Goal: Task Accomplishment & Management: Manage account settings

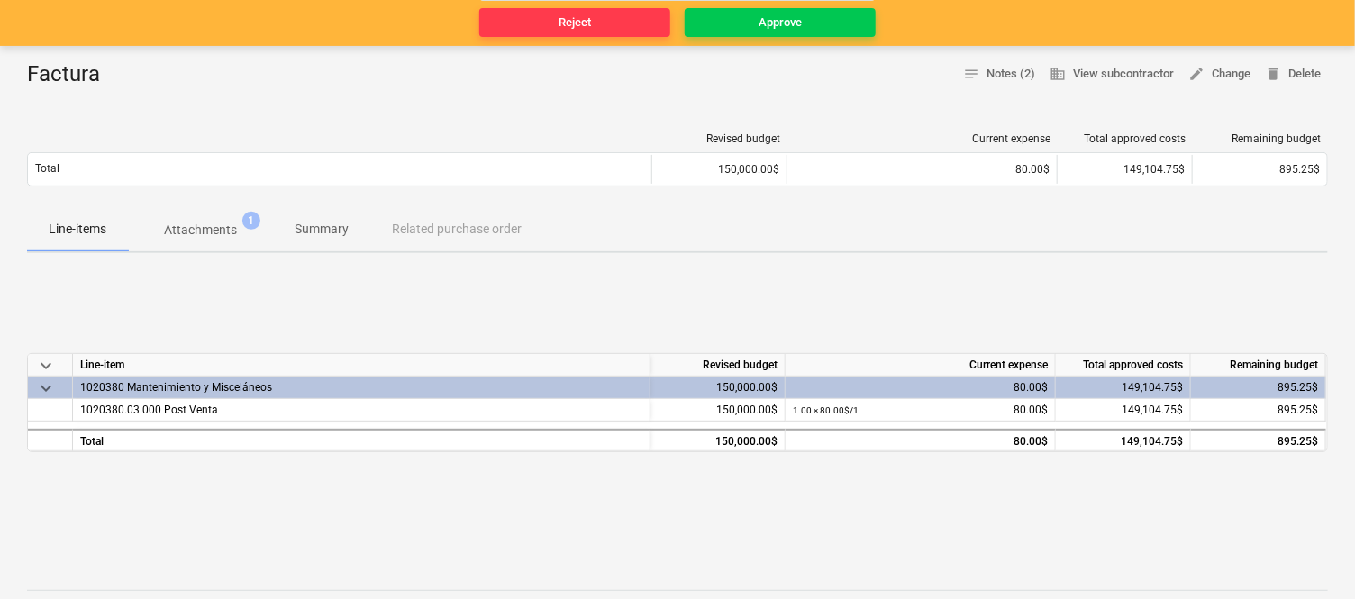
scroll to position [200, 0]
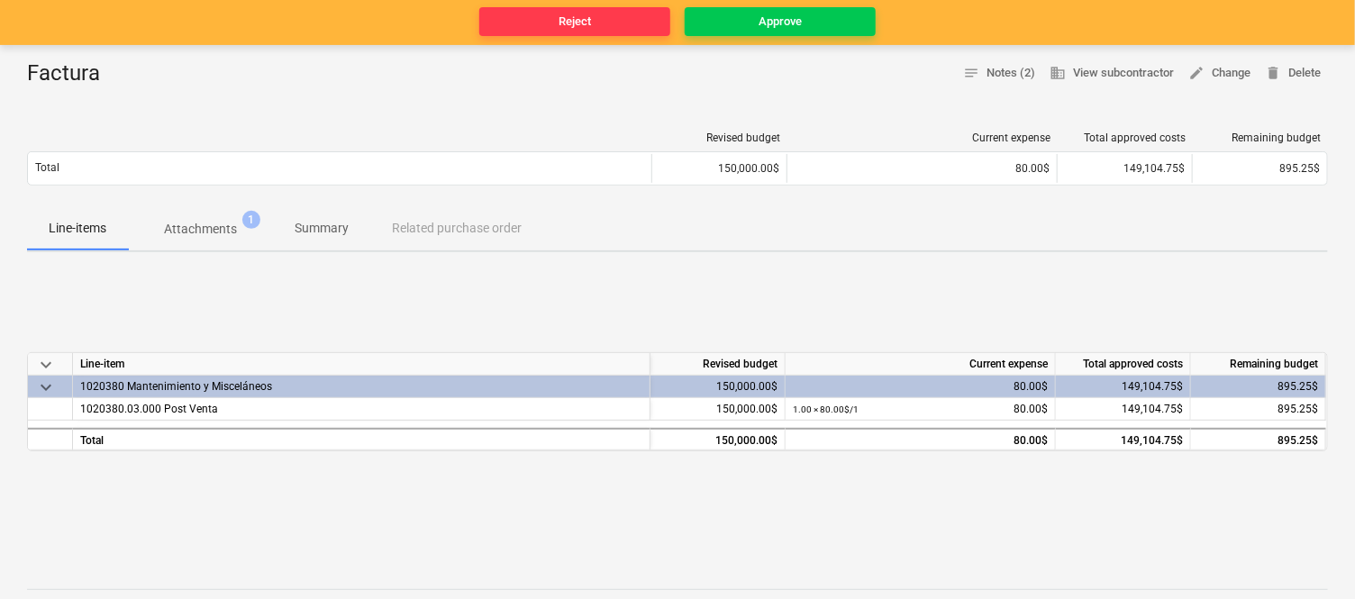
click at [793, 29] on div "Approve" at bounding box center [779, 22] width 43 height 21
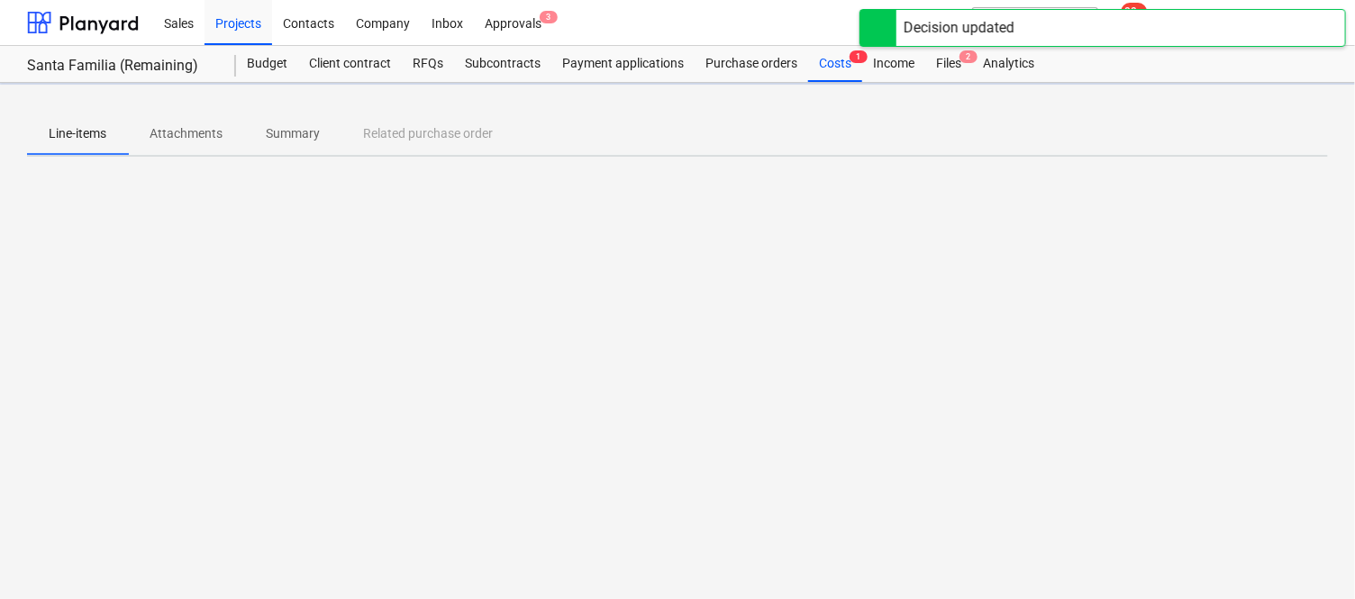
scroll to position [0, 0]
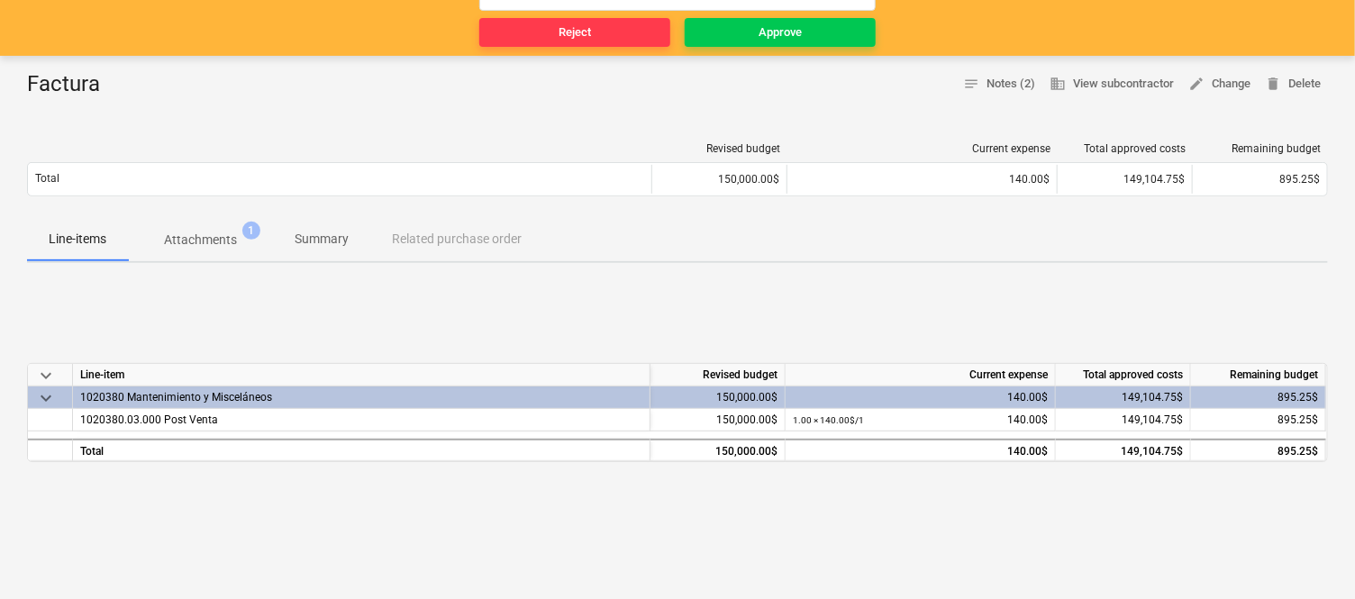
scroll to position [200, 0]
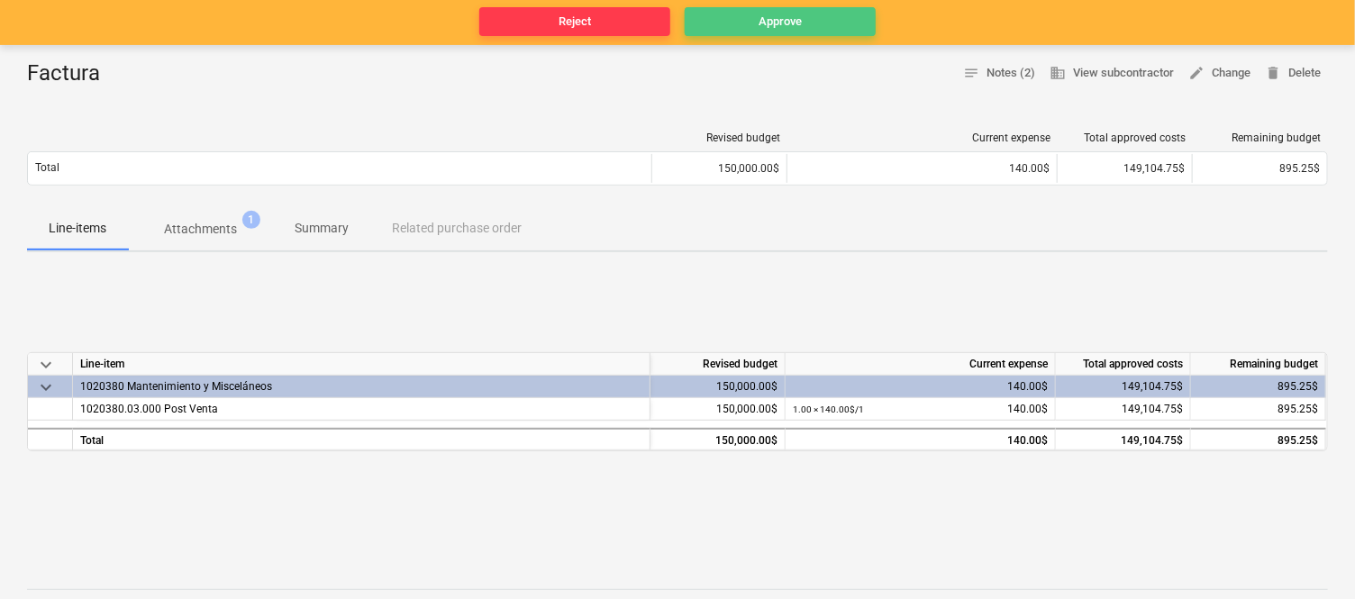
click at [753, 19] on span "Approve" at bounding box center [780, 22] width 177 height 21
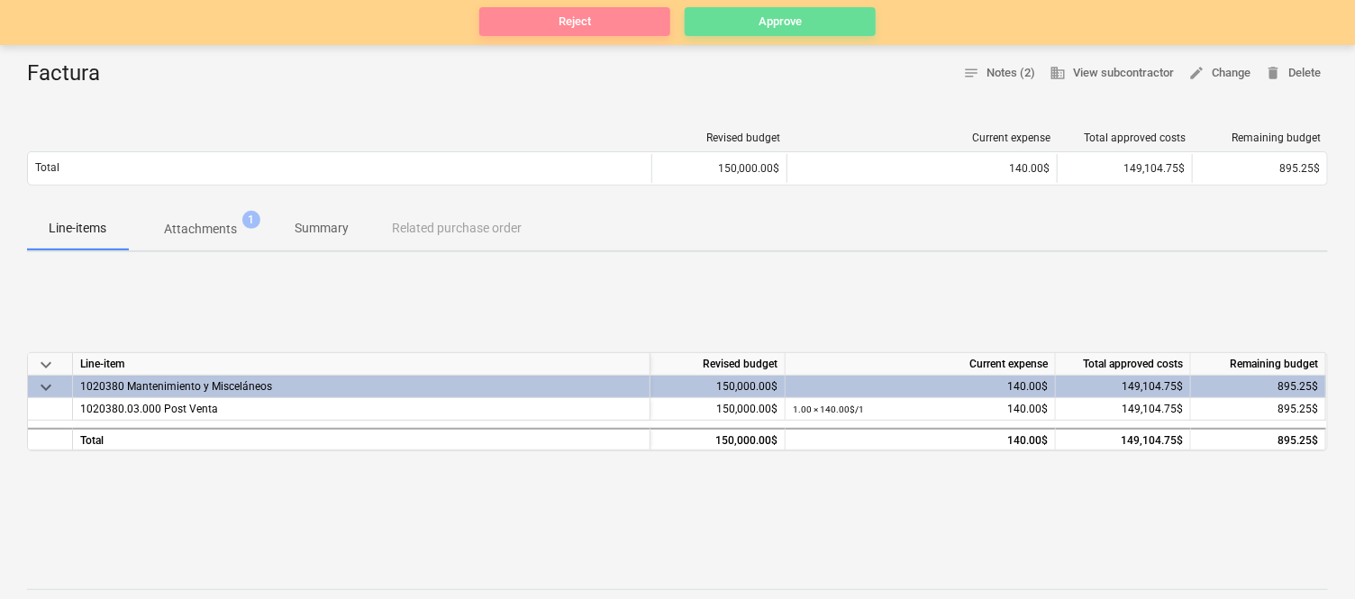
scroll to position [0, 0]
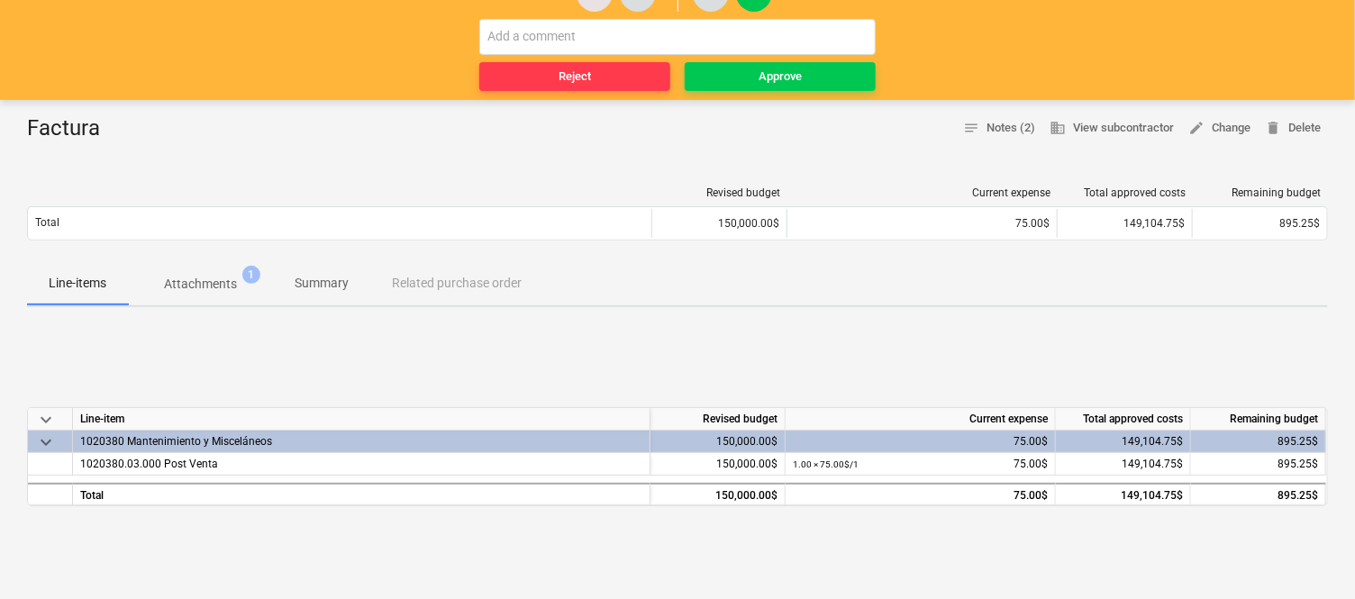
scroll to position [100, 0]
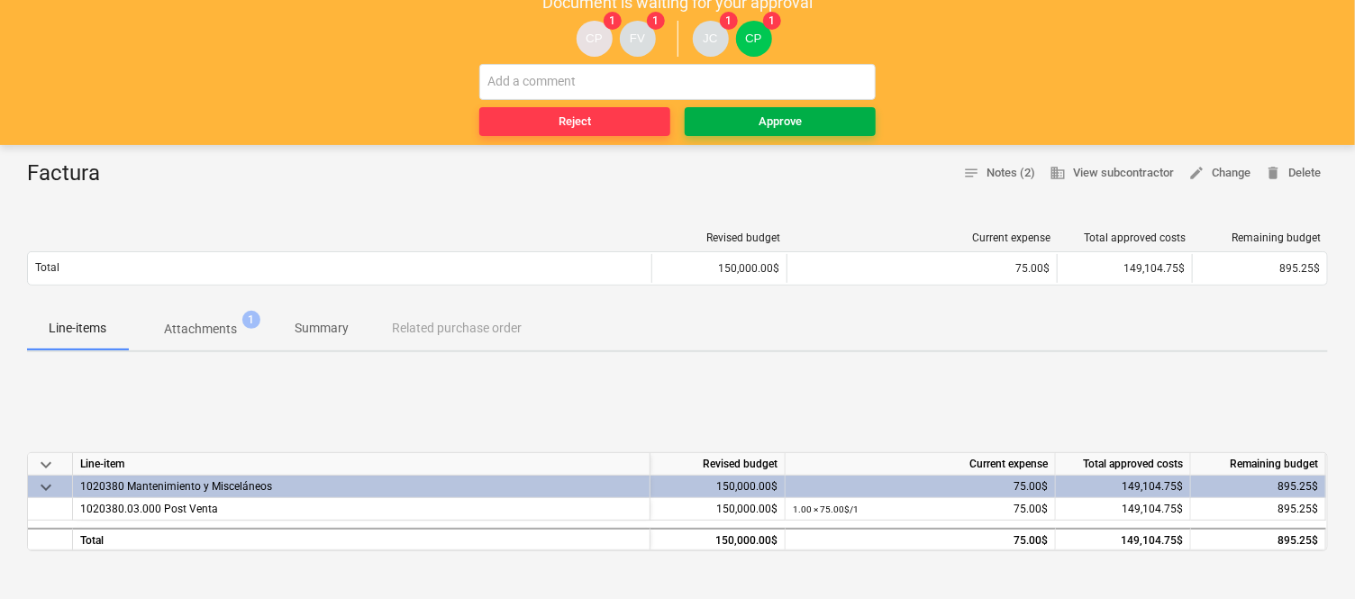
click at [761, 126] on div "Approve" at bounding box center [779, 122] width 43 height 21
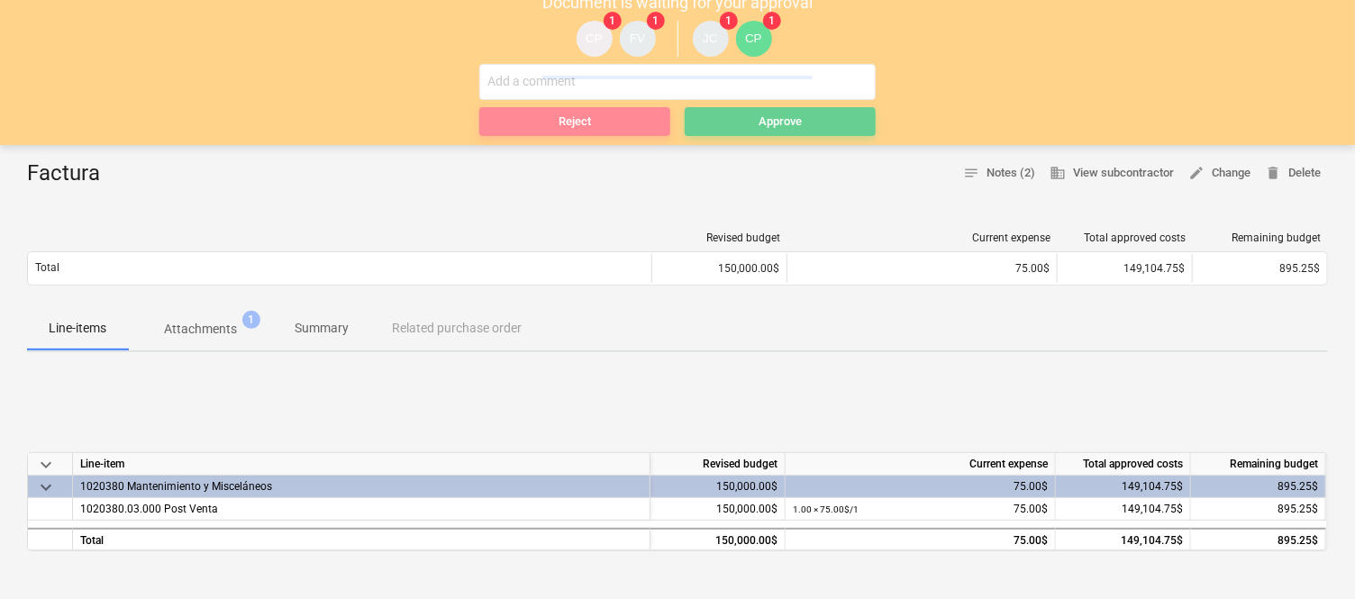
scroll to position [0, 0]
